Goal: Information Seeking & Learning: Learn about a topic

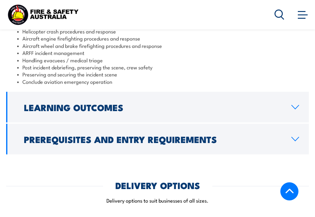
scroll to position [668, 0]
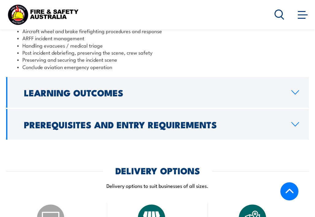
click at [189, 98] on link "Learning Outcomes" at bounding box center [157, 92] width 303 height 31
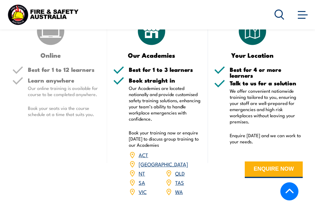
scroll to position [755, 0]
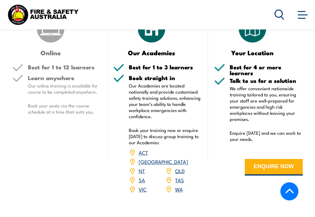
click at [180, 158] on link "[GEOGRAPHIC_DATA]" at bounding box center [163, 161] width 49 height 7
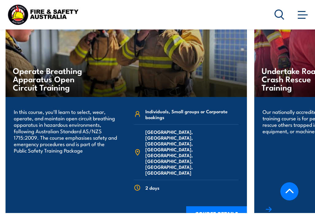
scroll to position [1069, 0]
